Goal: Information Seeking & Learning: Learn about a topic

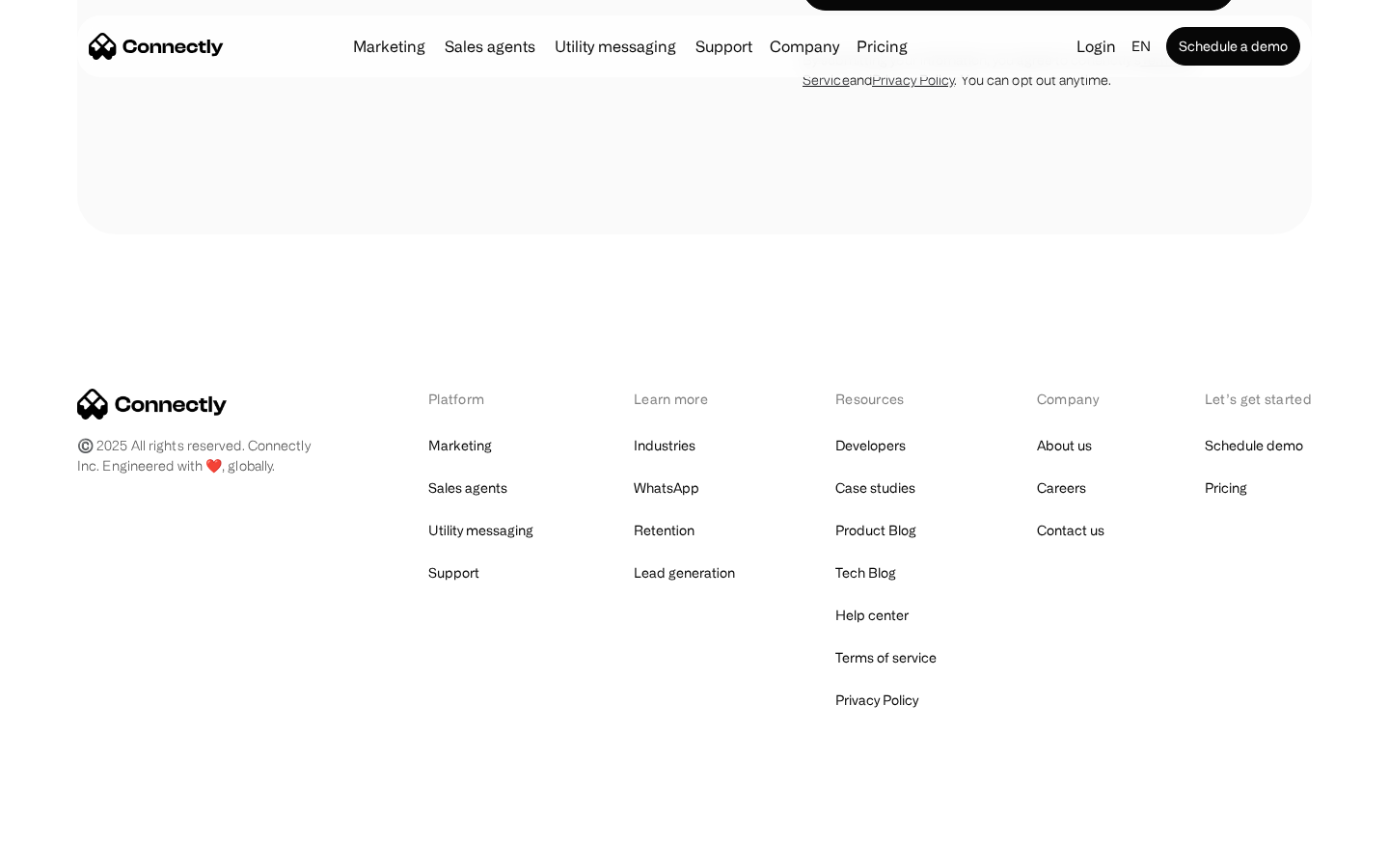
scroll to position [5892, 0]
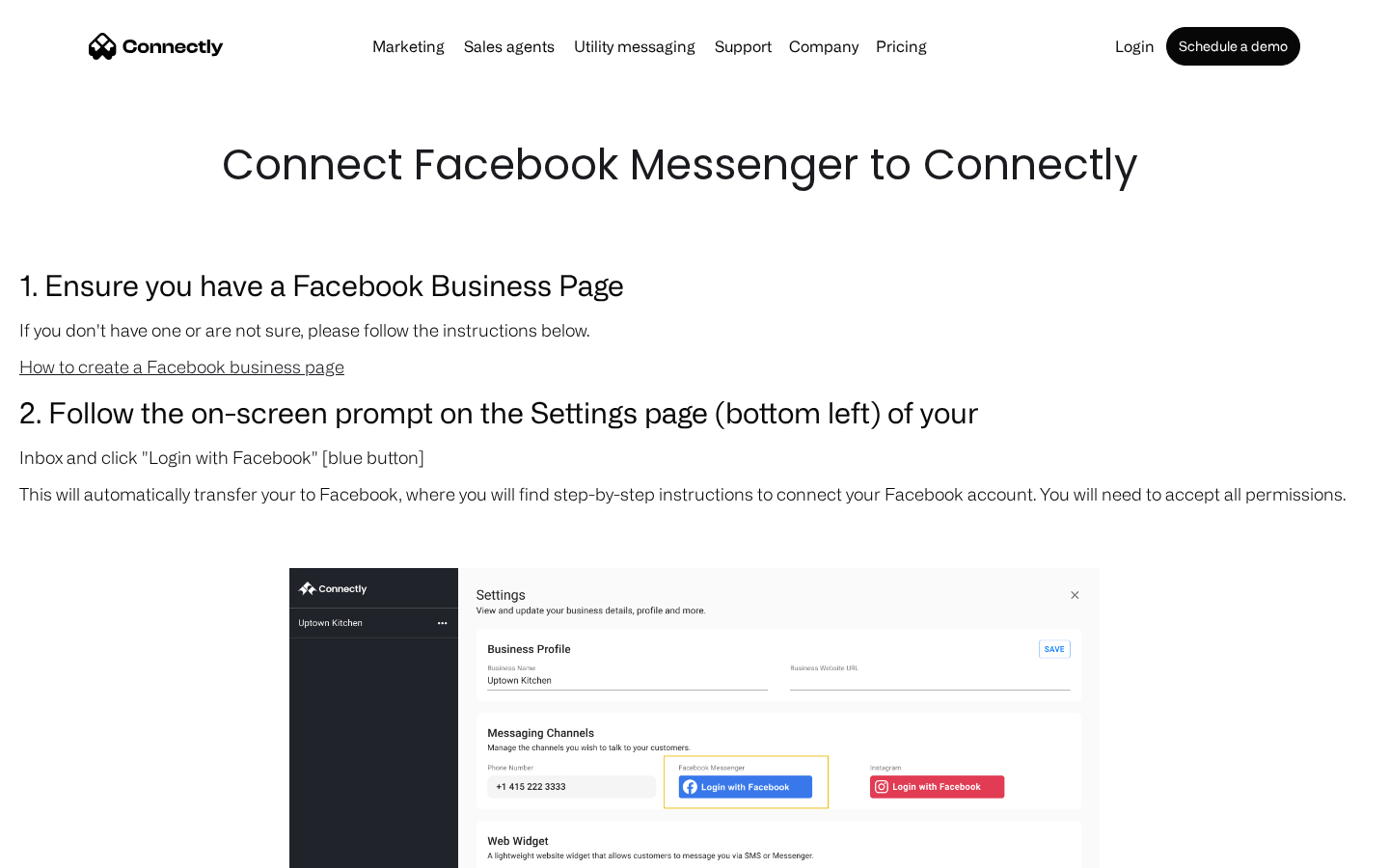
scroll to position [1777, 0]
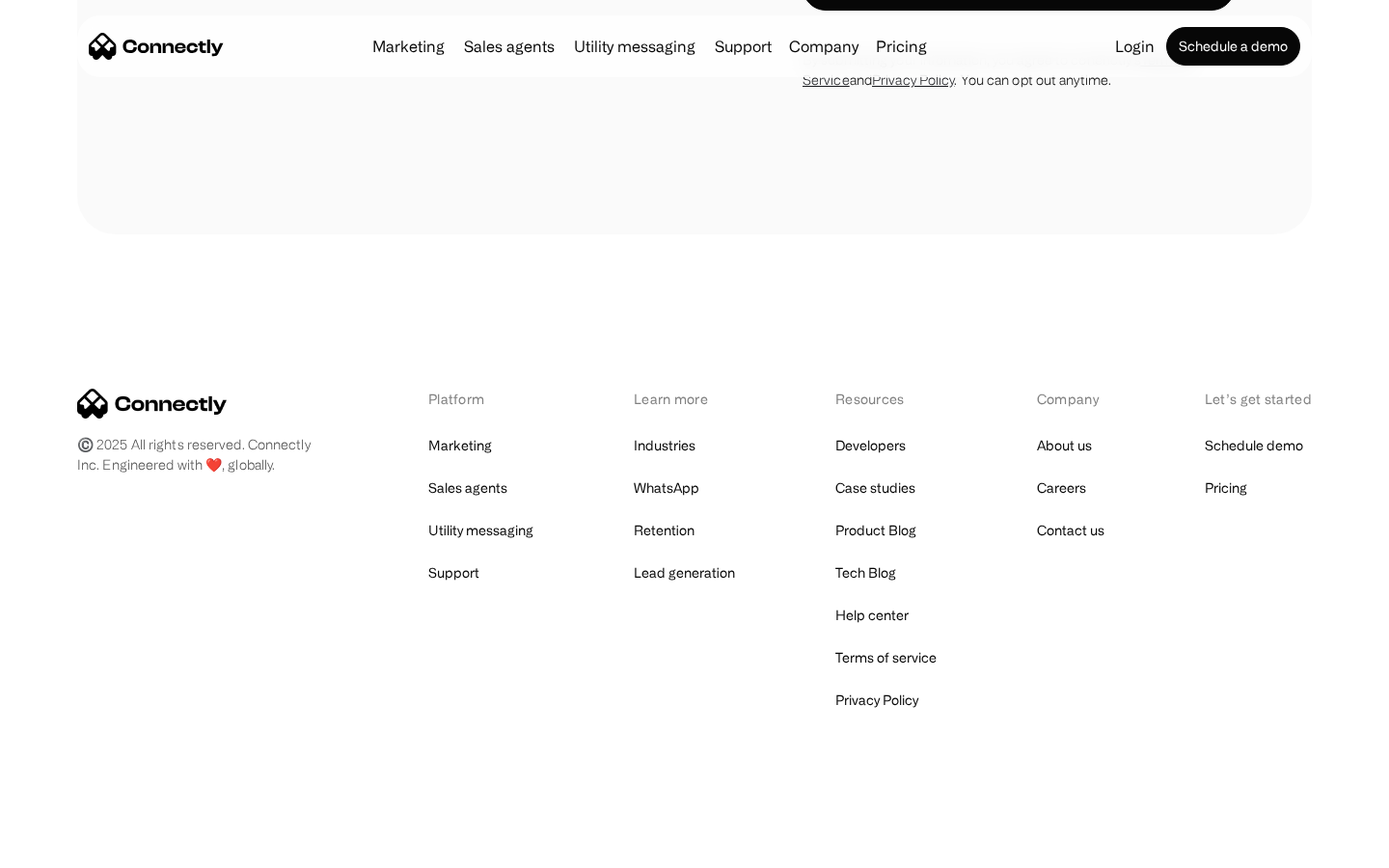
scroll to position [3173, 0]
